Goal: Information Seeking & Learning: Learn about a topic

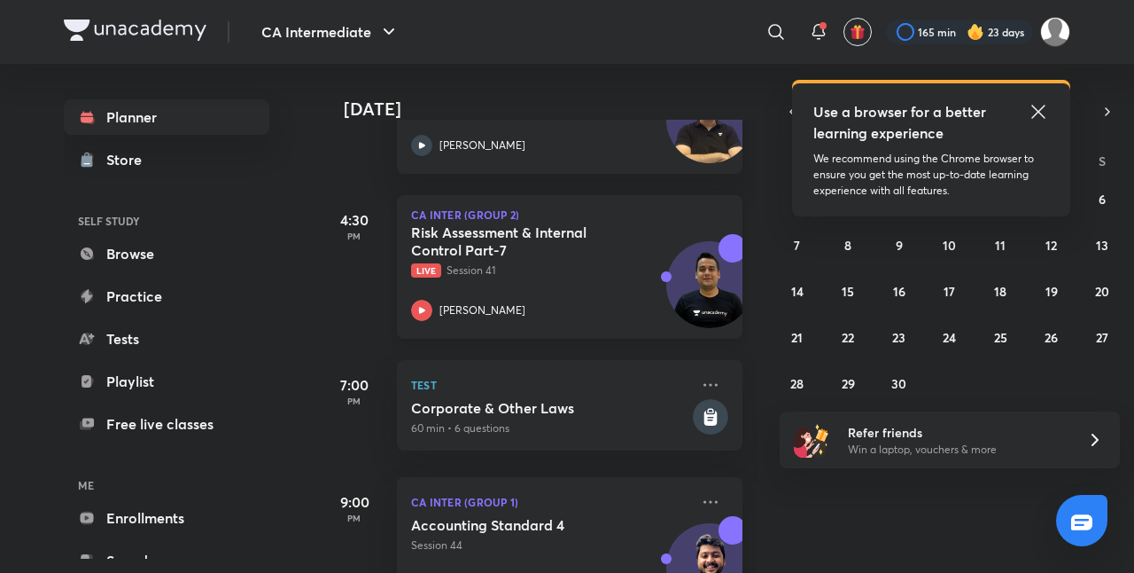
scroll to position [682, 0]
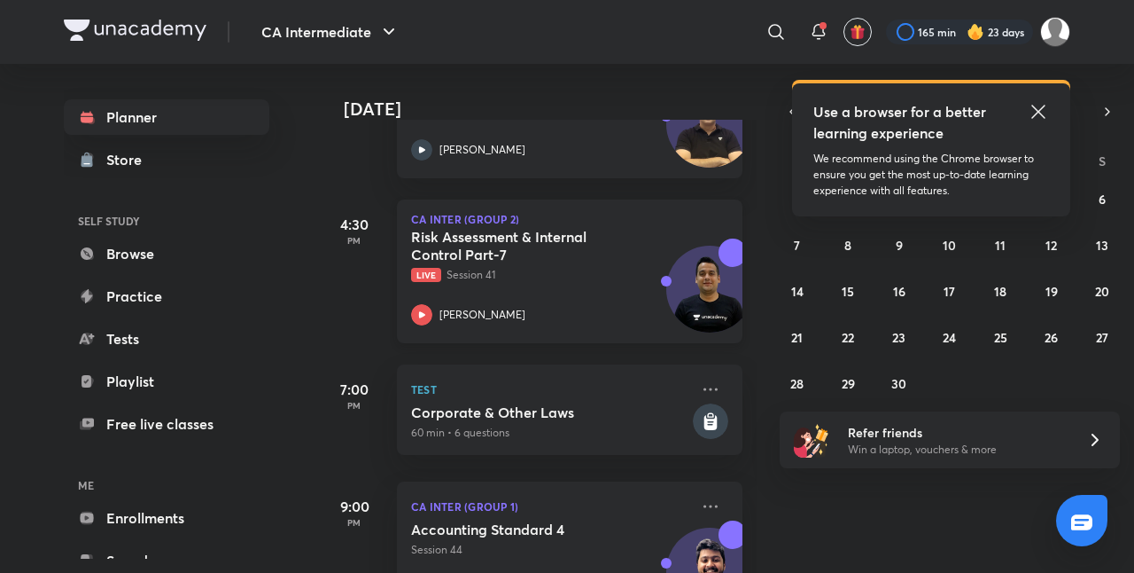
click at [580, 234] on h5 "Risk Assessment & Internal Control Part-7" at bounding box center [521, 245] width 221 height 35
